Goal: Information Seeking & Learning: Learn about a topic

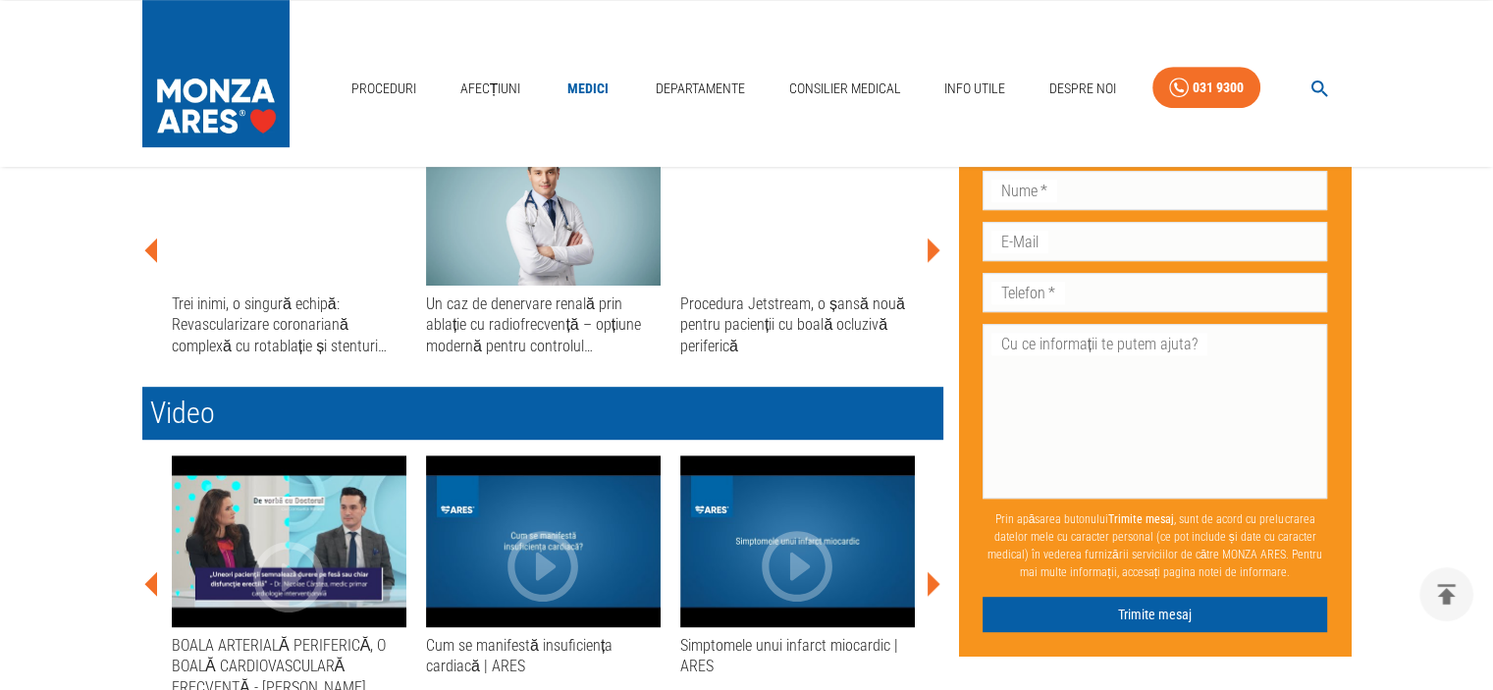
scroll to position [884, 0]
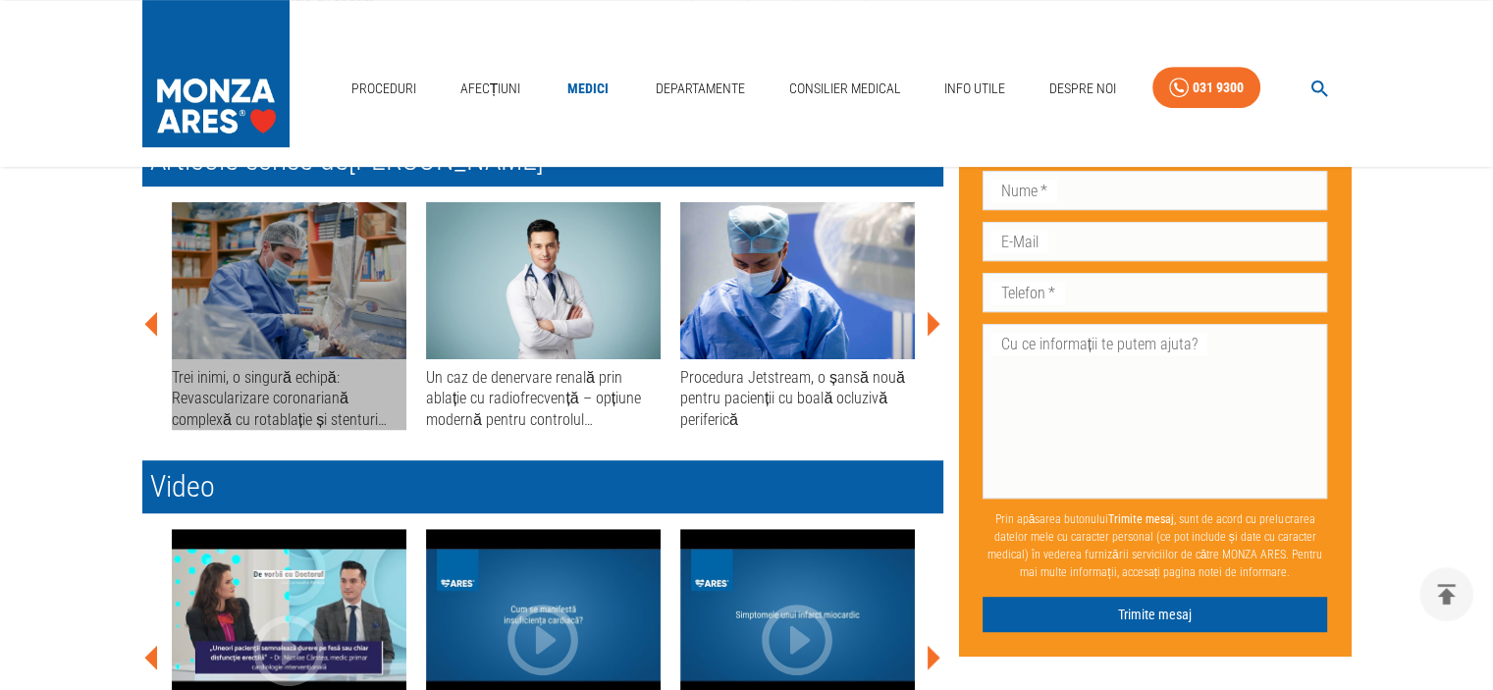
click at [259, 377] on div "Trei inimi, o singură echipă: Revascularizare coronariană complexă cu rotablați…" at bounding box center [289, 398] width 235 height 63
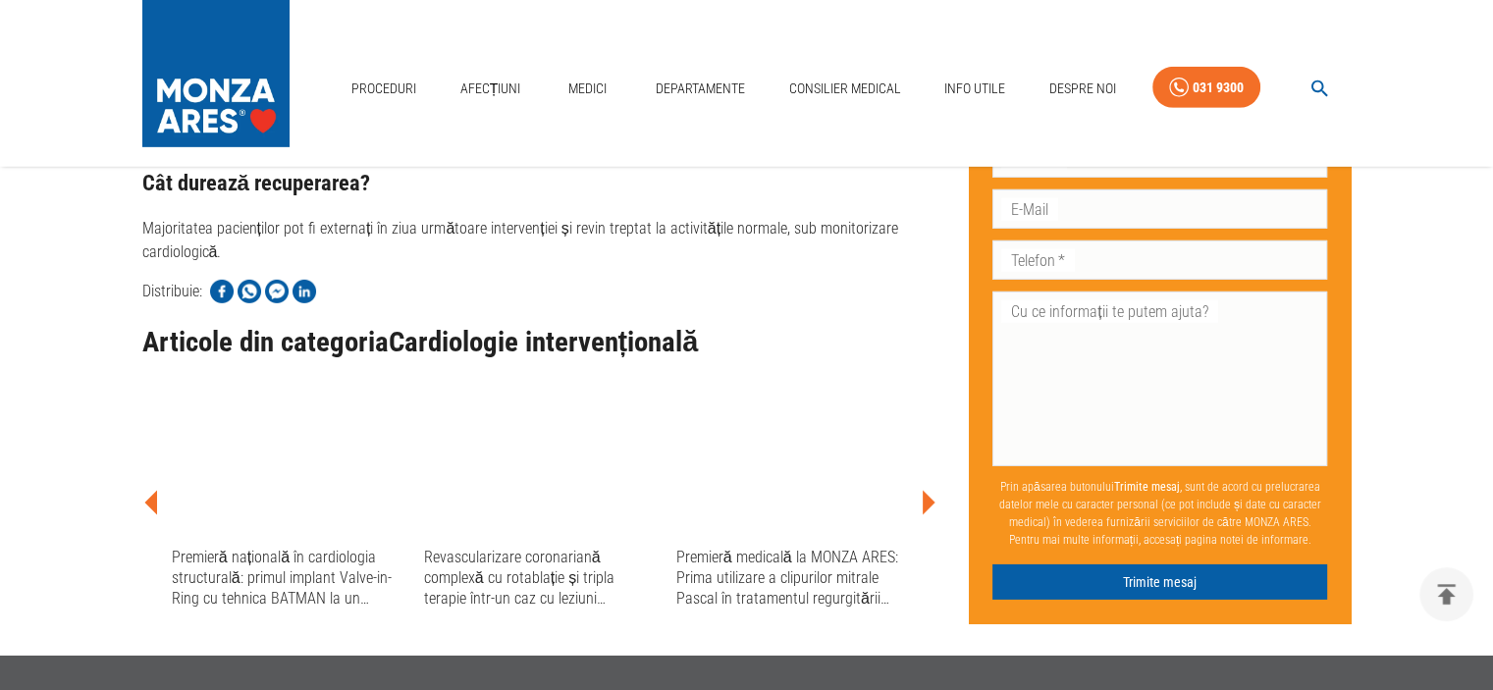
scroll to position [6185, 0]
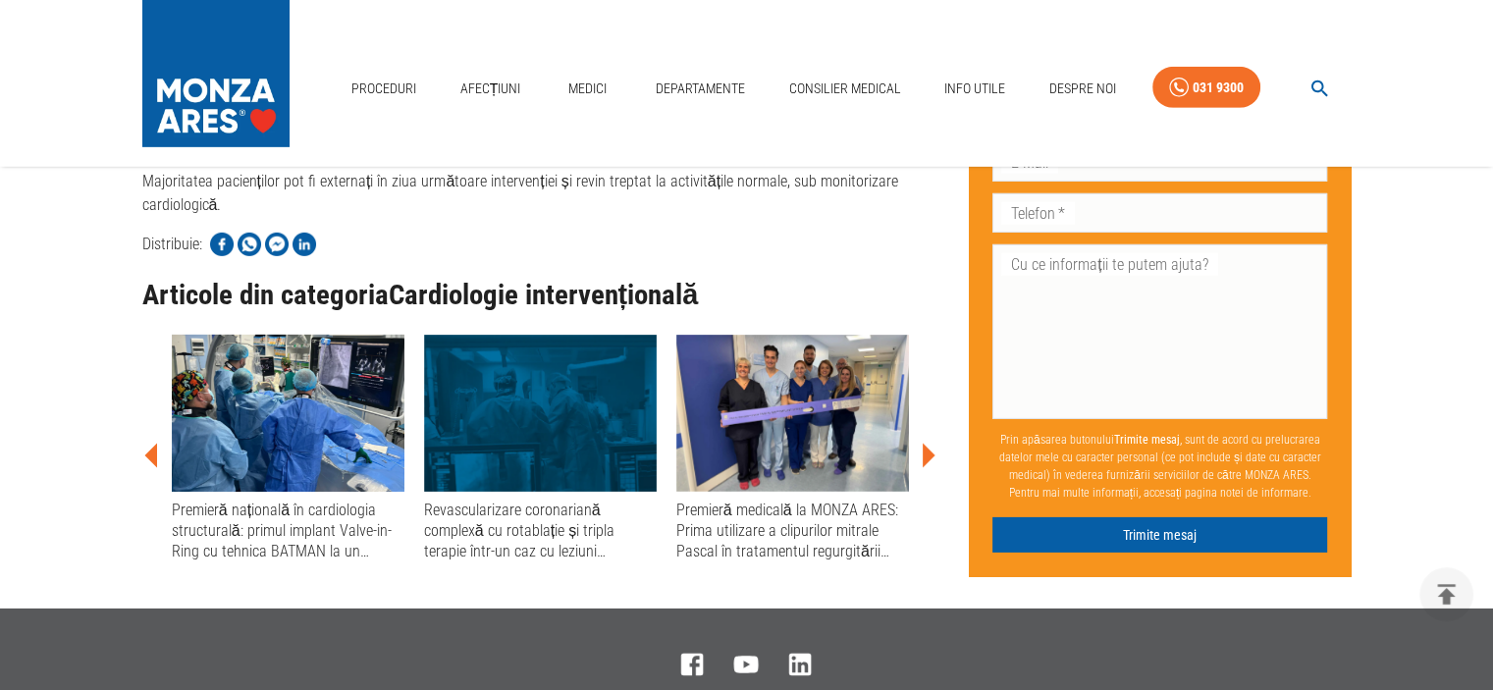
click at [806, 516] on div "Premieră medicală la MONZA ARES: Prima utilizare a clipurilor mitrale Pascal în…" at bounding box center [792, 531] width 233 height 63
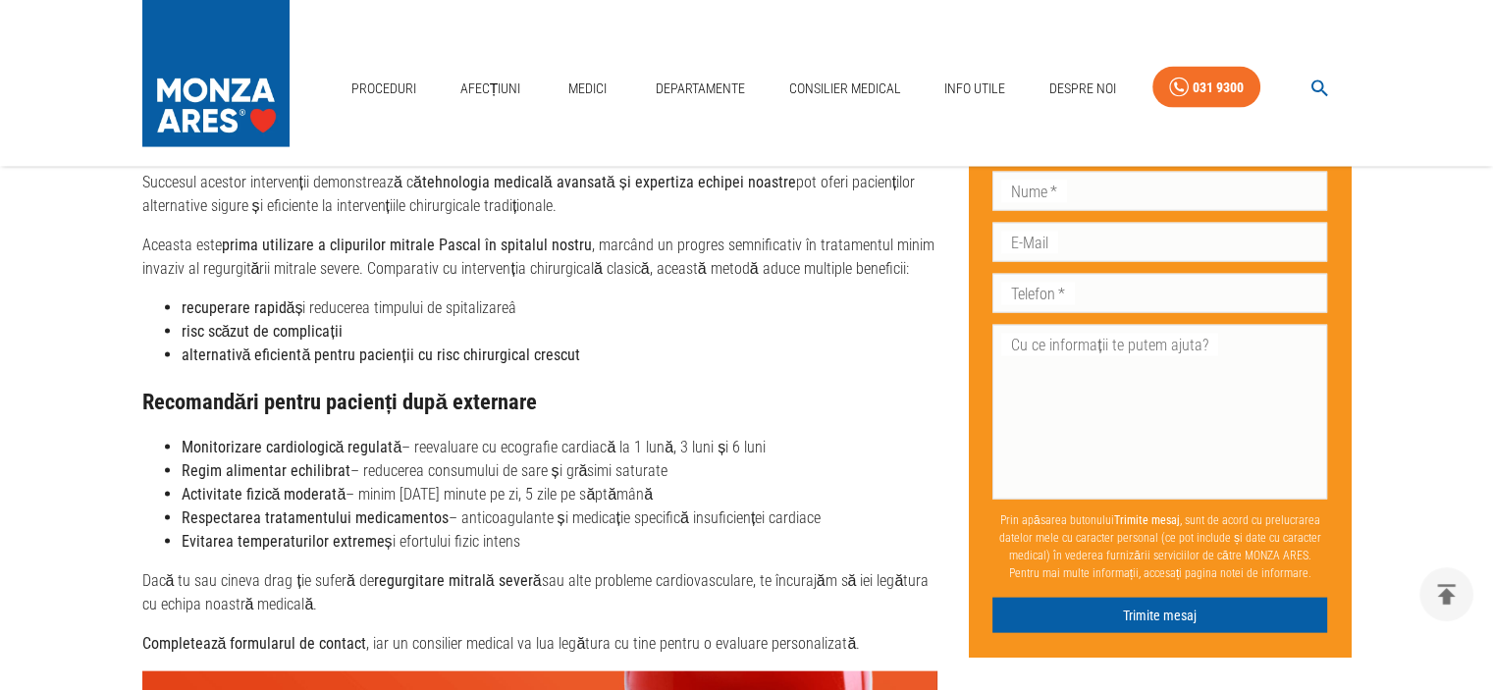
scroll to position [4123, 0]
